Goal: Information Seeking & Learning: Learn about a topic

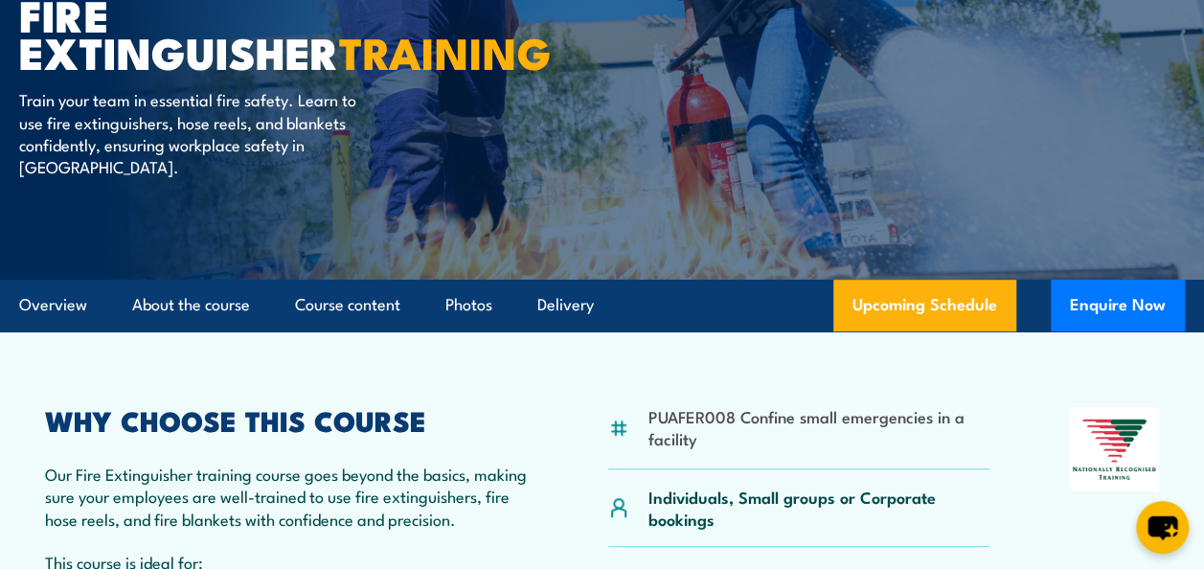
scroll to position [287, 0]
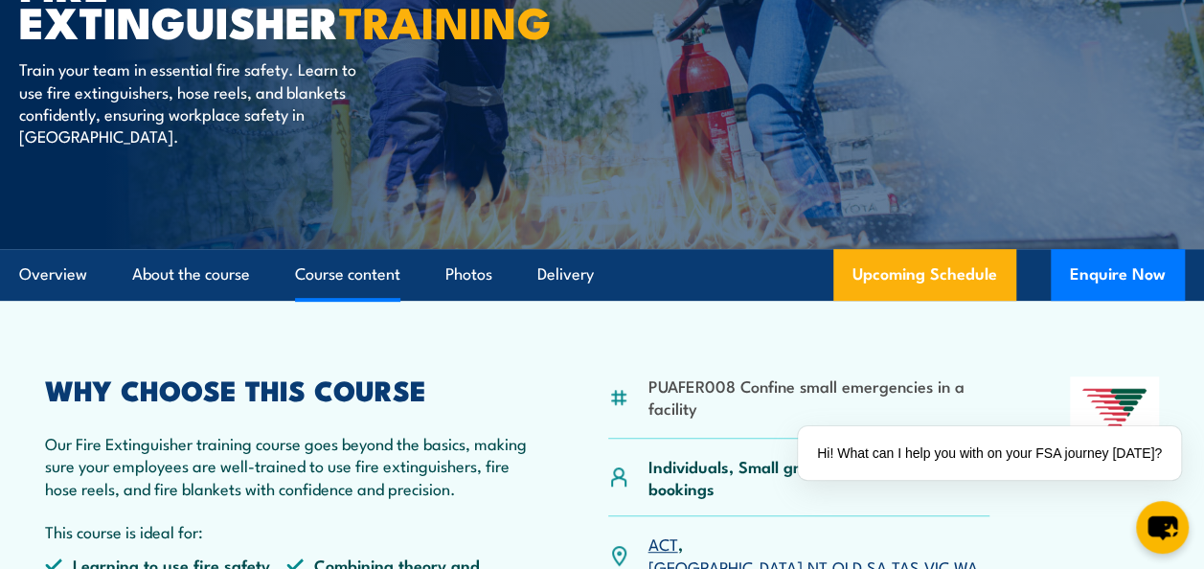
click at [358, 273] on link "Course content" at bounding box center [347, 274] width 105 height 51
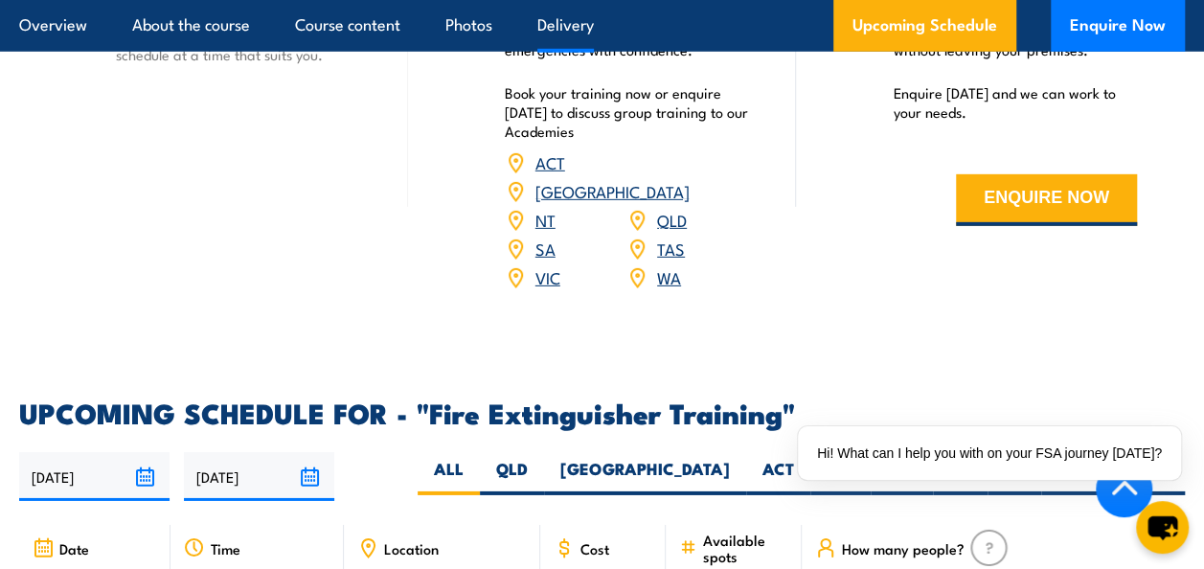
scroll to position [2832, 0]
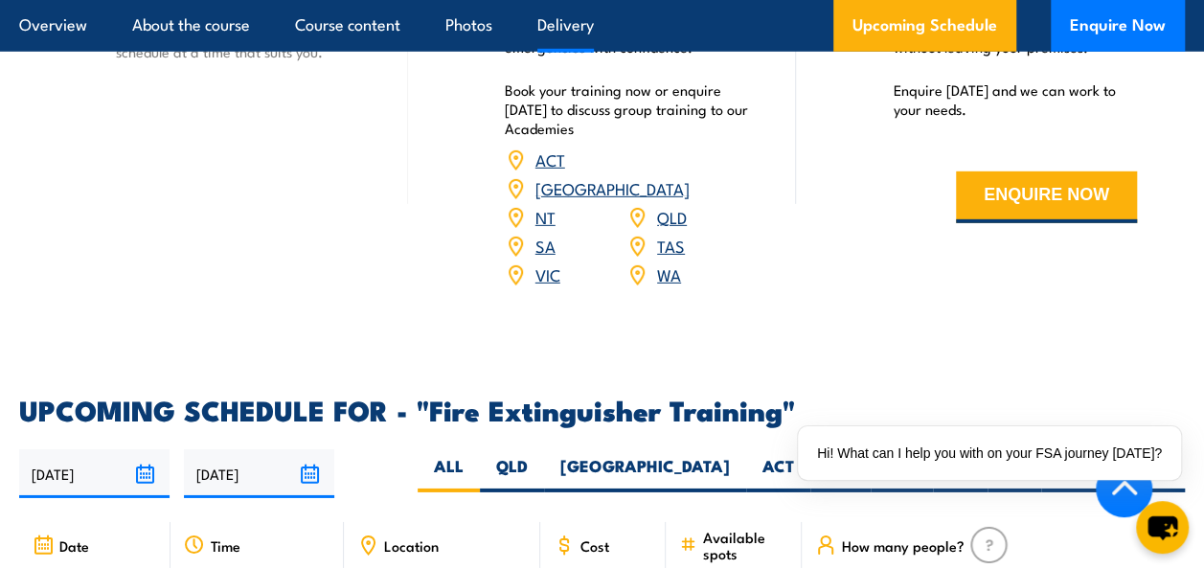
click at [678, 220] on link "QLD" at bounding box center [672, 216] width 30 height 23
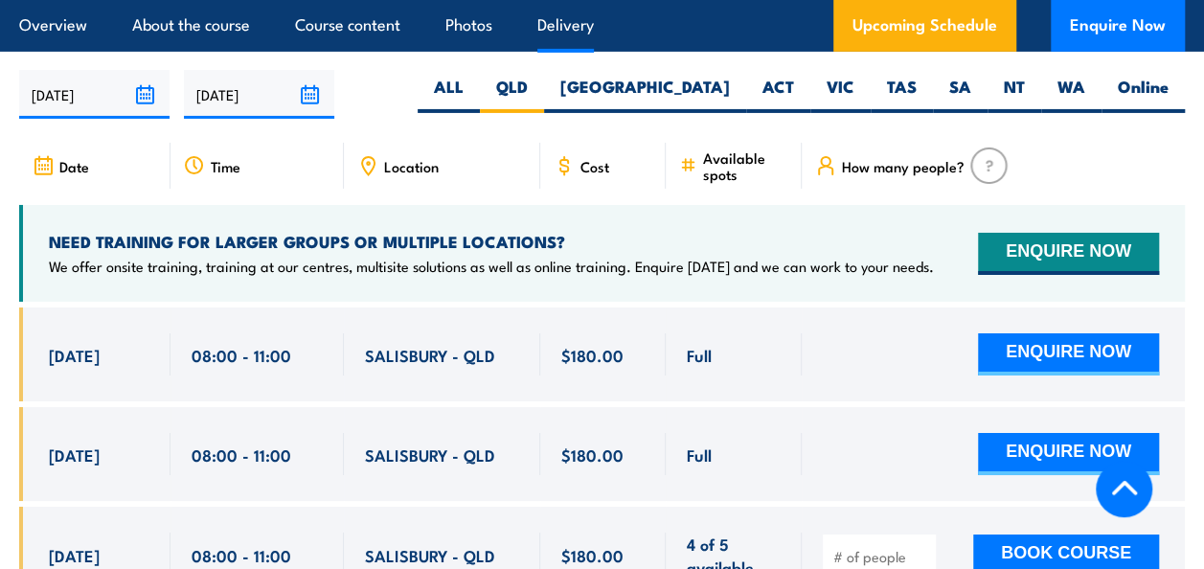
scroll to position [3226, 0]
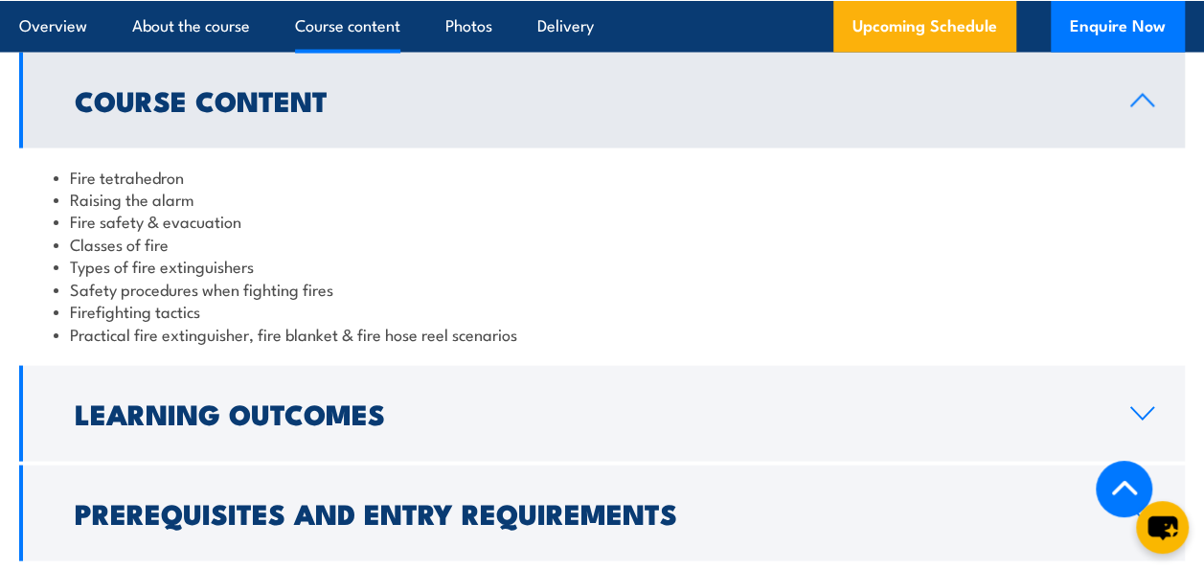
scroll to position [1683, 0]
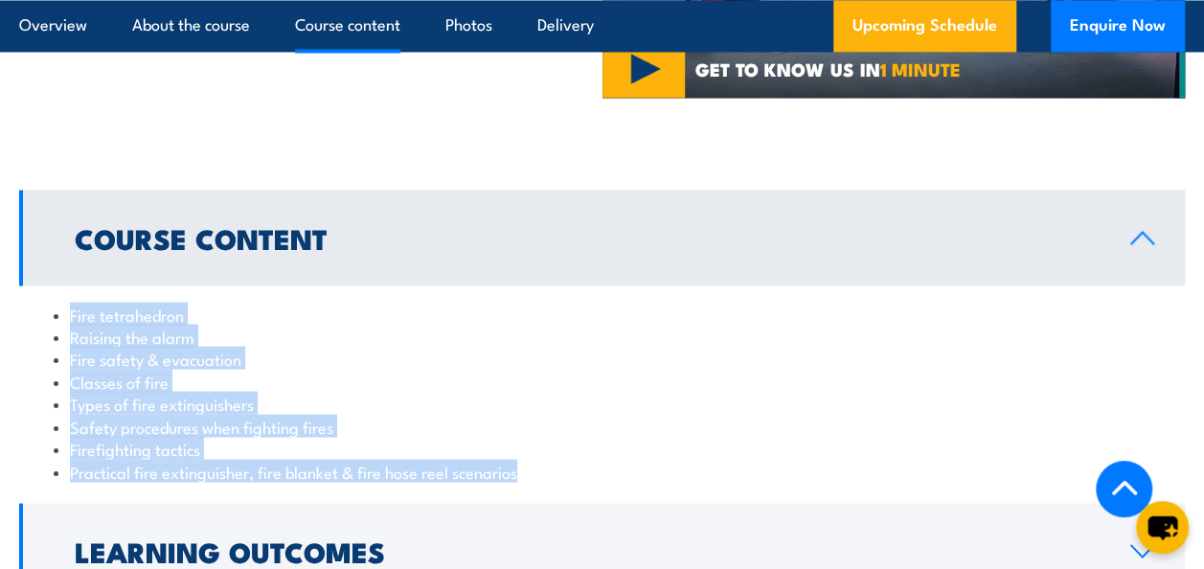
drag, startPoint x: 533, startPoint y: 496, endPoint x: 31, endPoint y: 345, distance: 524.2
click at [31, 345] on div "Fire tetrahedron Raising the alarm Fire safety & evacuation Classes of fire Typ…" at bounding box center [602, 392] width 1166 height 214
drag, startPoint x: 31, startPoint y: 345, endPoint x: 123, endPoint y: 367, distance: 94.6
copy ul "Fire tetrahedron Raising the alarm Fire safety & evacuation Classes of fire Typ…"
click at [457, 369] on li "Fire safety & evacuation" at bounding box center [602, 358] width 1097 height 22
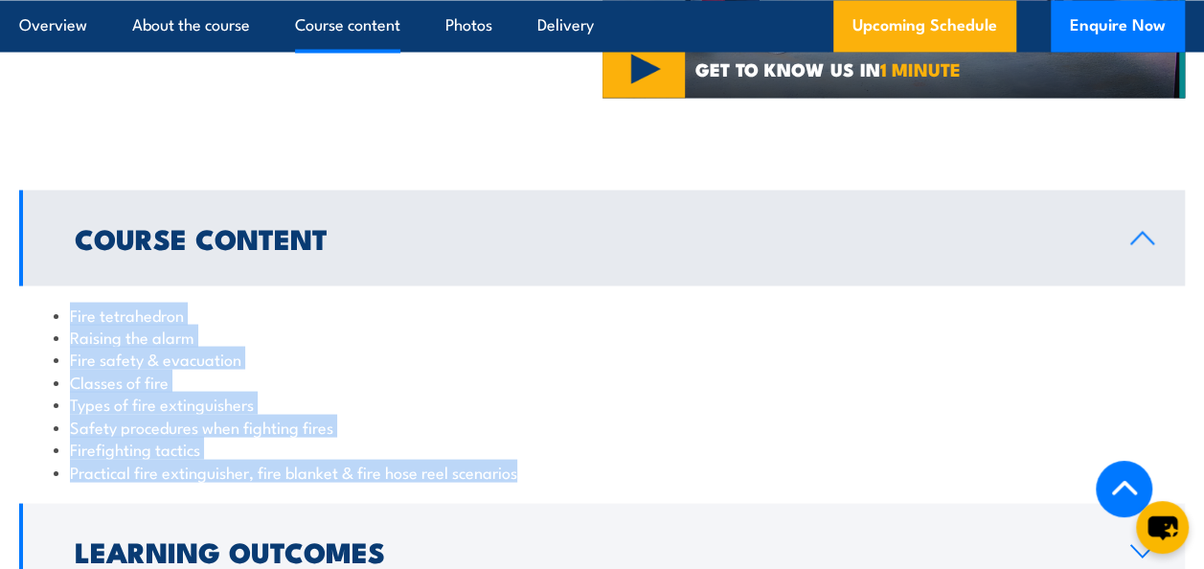
click at [458, 369] on li "Fire safety & evacuation" at bounding box center [602, 358] width 1097 height 22
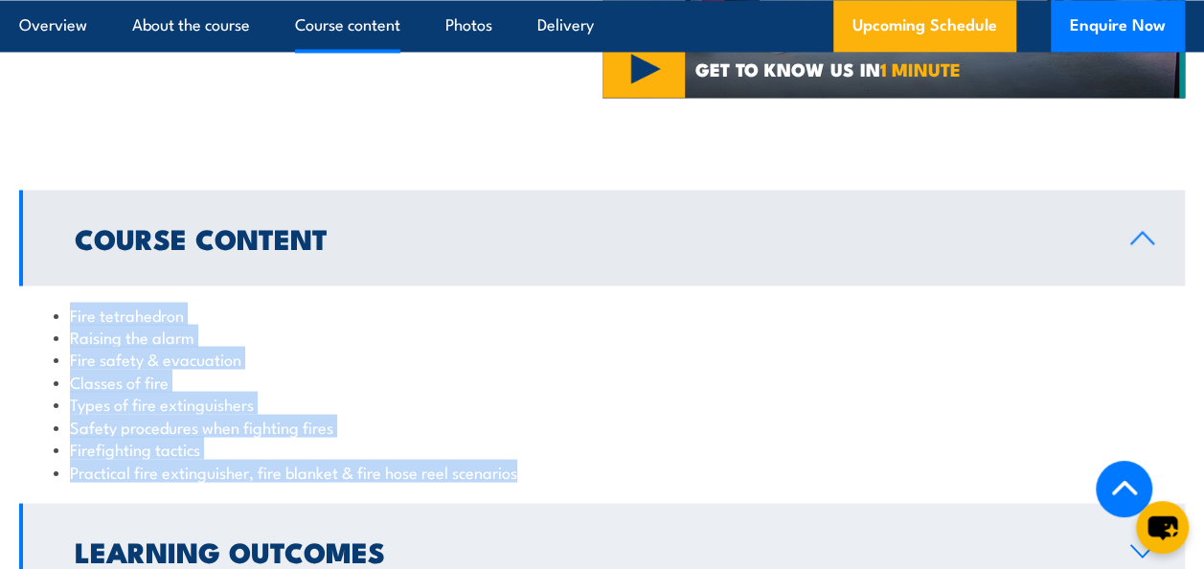
click at [615, 547] on link "Learning Outcomes" at bounding box center [602, 551] width 1166 height 96
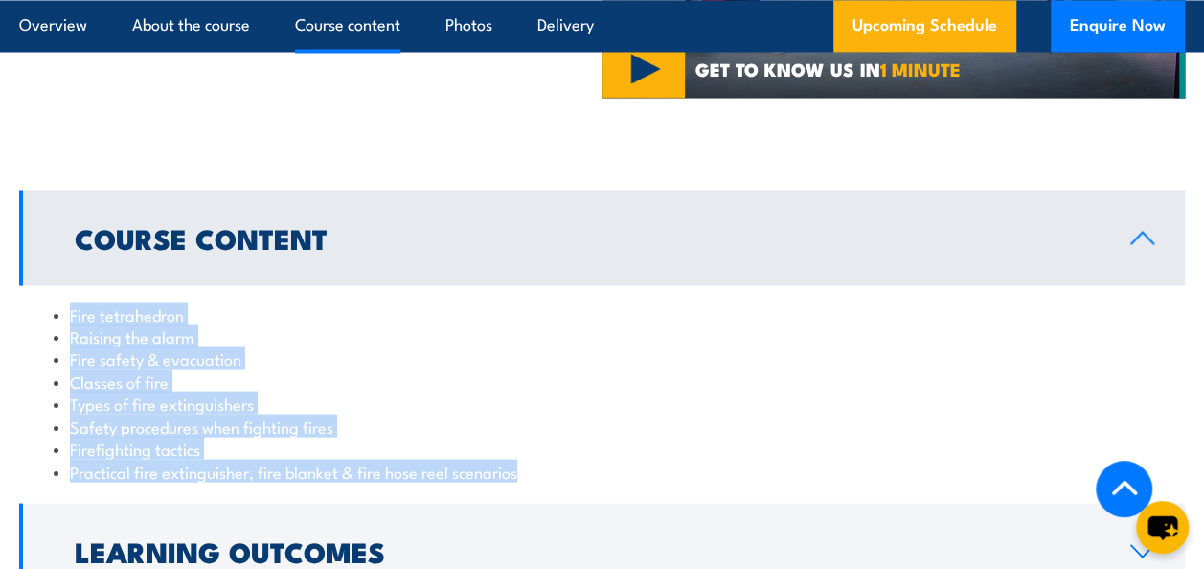
click at [613, 547] on div "Course Content Fire tetrahedron Raising the alarm Fire safety & evacuation Clas…" at bounding box center [602, 444] width 1166 height 509
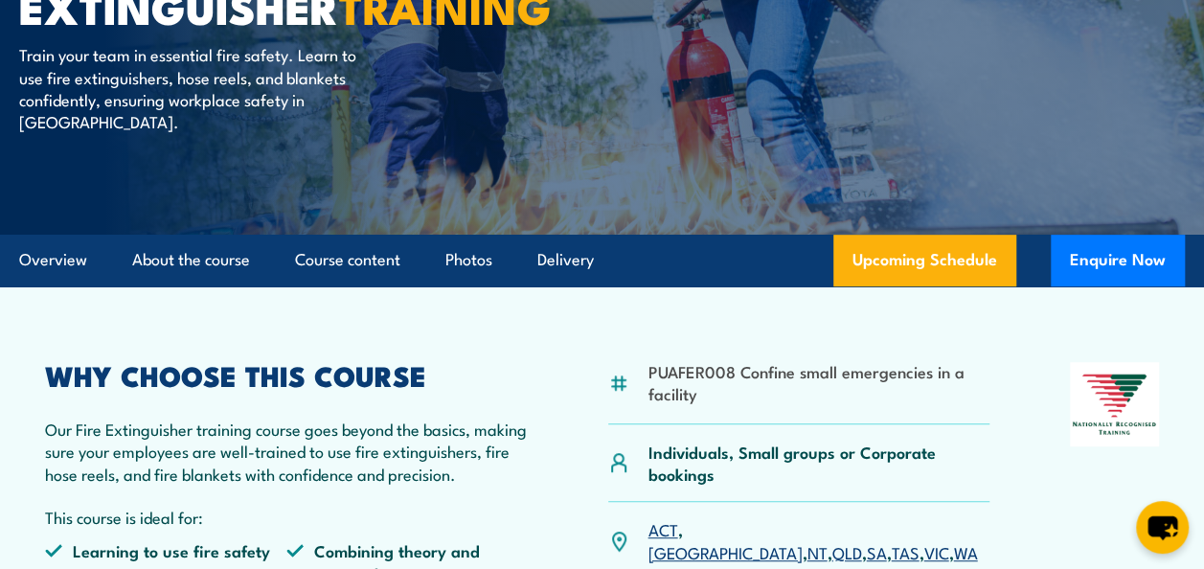
scroll to position [347, 0]
